Goal: Information Seeking & Learning: Learn about a topic

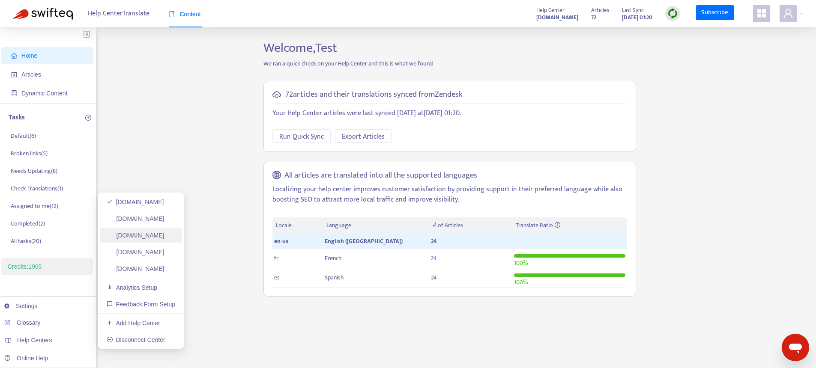
click at [151, 233] on link "swifteq-test-hc.zendesk.com" at bounding box center [136, 235] width 58 height 7
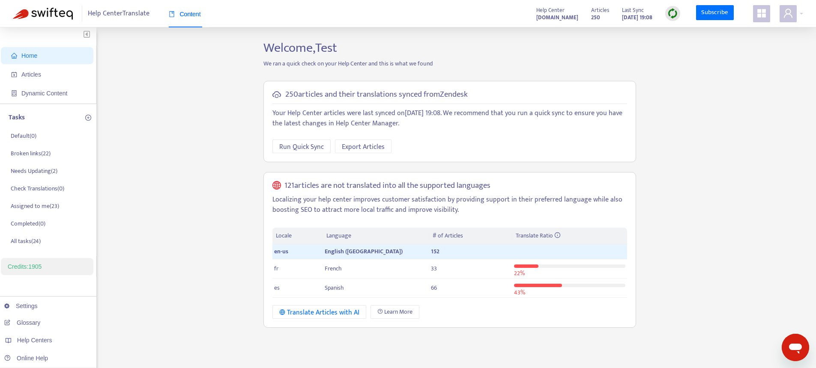
click at [765, 16] on icon "appstore" at bounding box center [761, 13] width 9 height 9
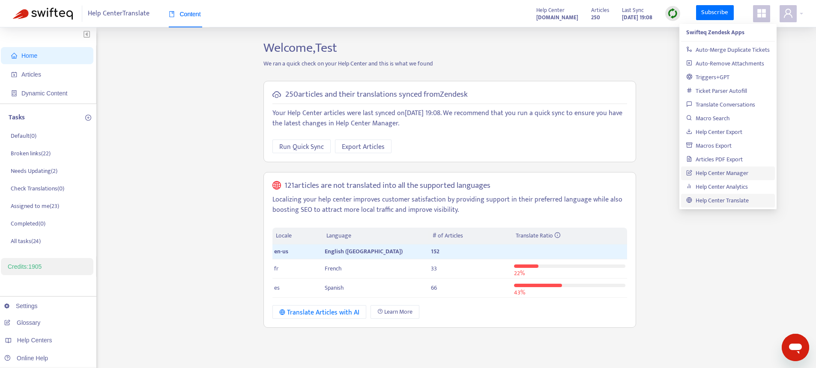
click at [703, 168] on link "Help Center Manager" at bounding box center [717, 173] width 62 height 10
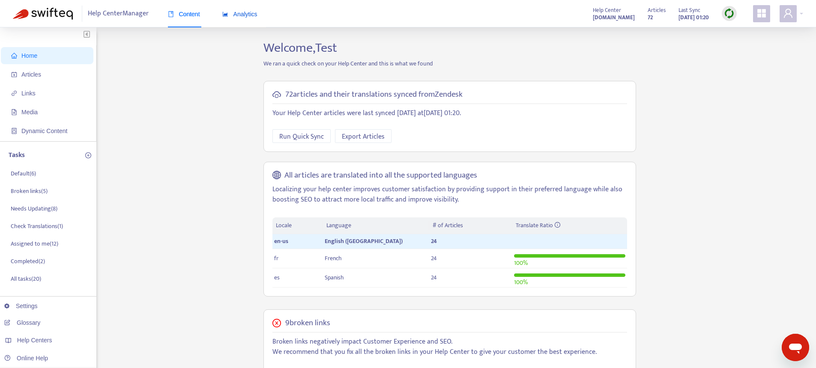
click at [256, 14] on span "Analytics" at bounding box center [239, 14] width 35 height 7
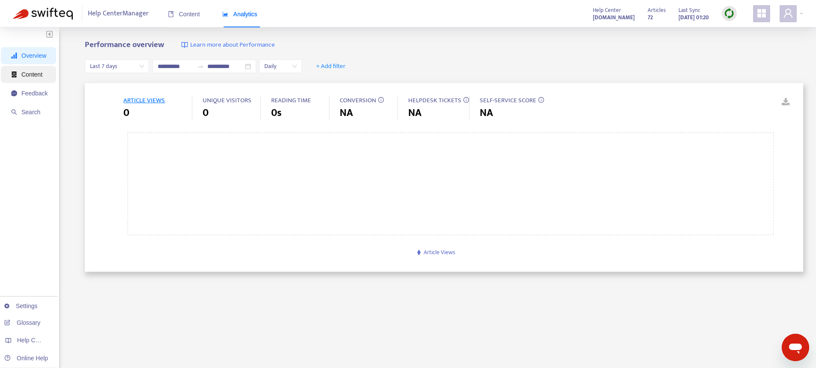
click at [33, 76] on span "Content" at bounding box center [31, 74] width 21 height 7
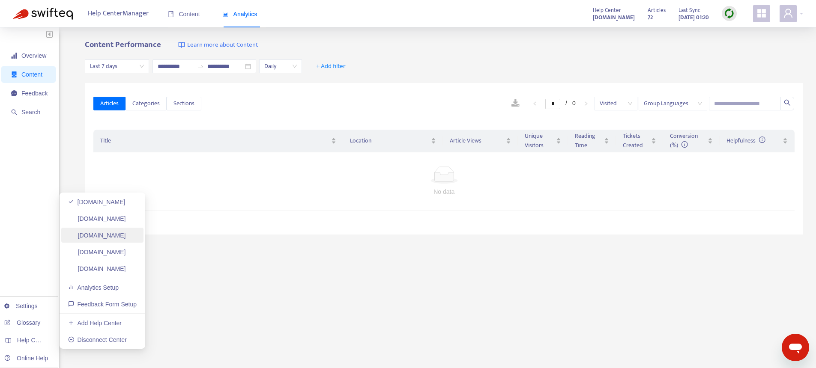
click at [102, 235] on link "swifteq-test-hc.zendesk.com" at bounding box center [97, 235] width 58 height 7
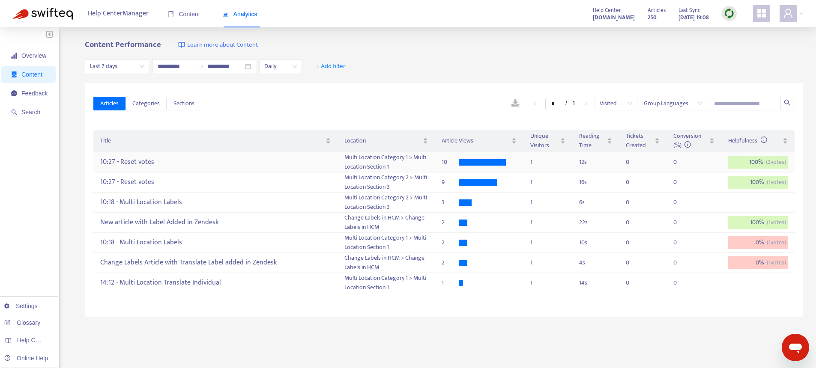
click at [264, 163] on div "10:27 - Reset votes" at bounding box center [215, 162] width 230 height 14
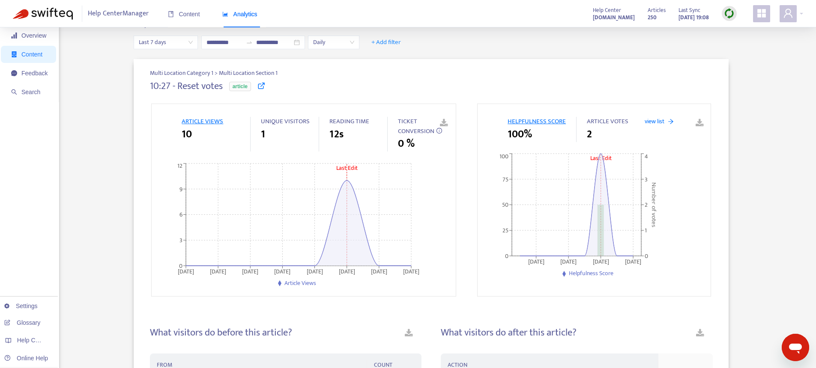
scroll to position [13, 0]
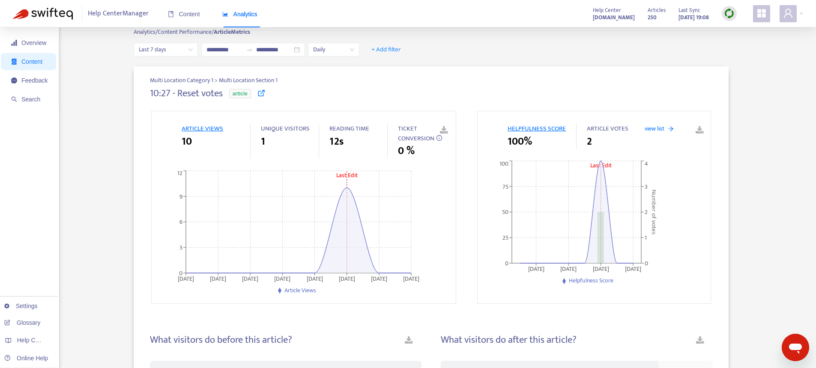
click at [726, 18] on img at bounding box center [729, 13] width 11 height 11
click at [740, 30] on link "Quick Sync" at bounding box center [747, 32] width 36 height 10
click at [262, 94] on icon at bounding box center [261, 93] width 8 height 8
